Goal: Entertainment & Leisure: Consume media (video, audio)

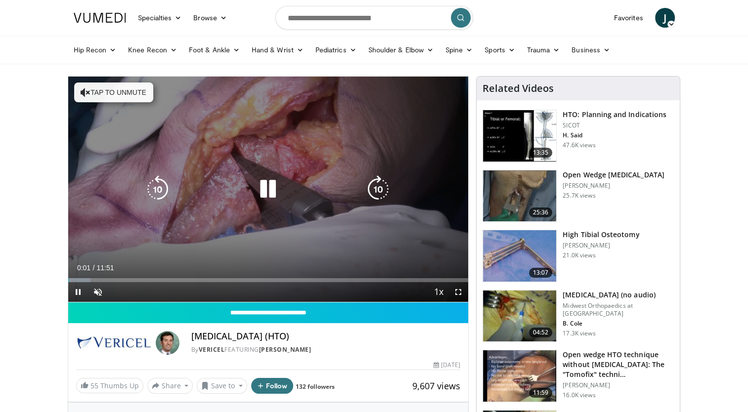
click at [113, 92] on button "Tap to unmute" at bounding box center [113, 93] width 79 height 20
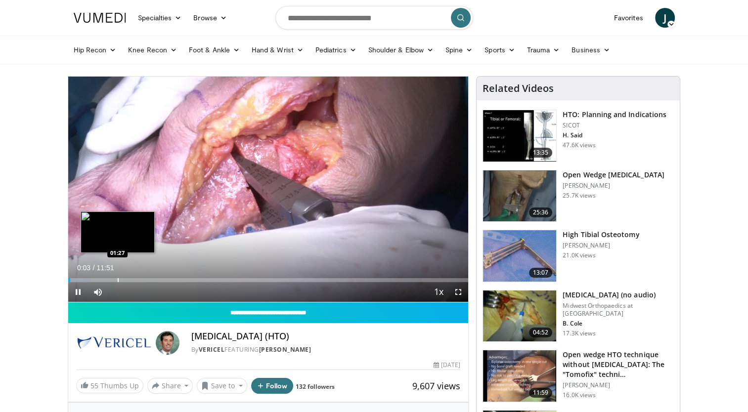
click at [118, 279] on div "Progress Bar" at bounding box center [118, 280] width 1 height 4
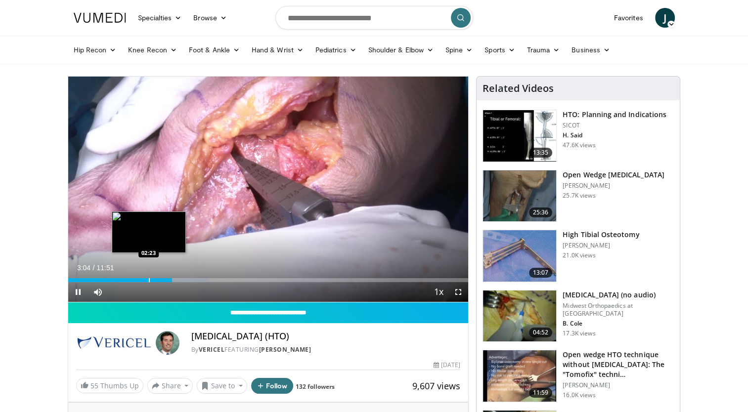
click at [149, 280] on div "Progress Bar" at bounding box center [149, 280] width 1 height 4
click at [136, 279] on div "02:24" at bounding box center [108, 280] width 81 height 4
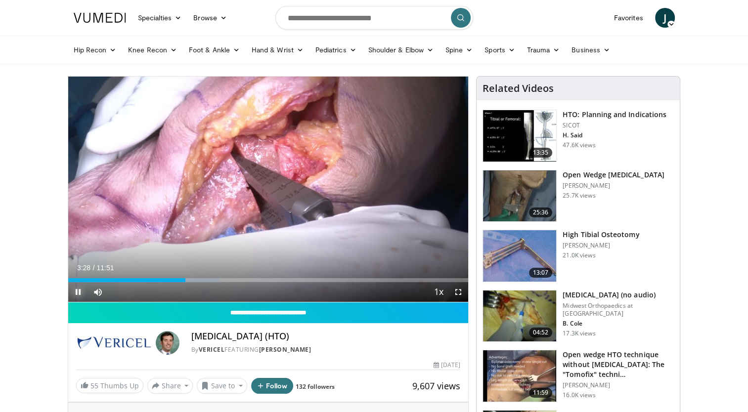
click at [77, 290] on span "Video Player" at bounding box center [78, 292] width 20 height 20
